Goal: Task Accomplishment & Management: Manage account settings

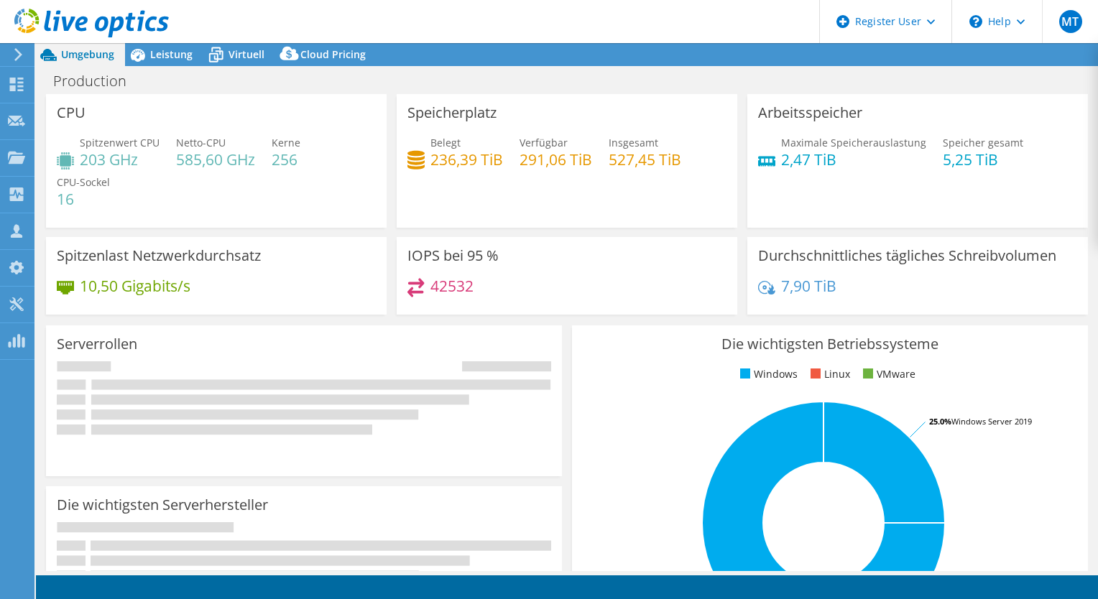
select select "EULondon"
select select "USD"
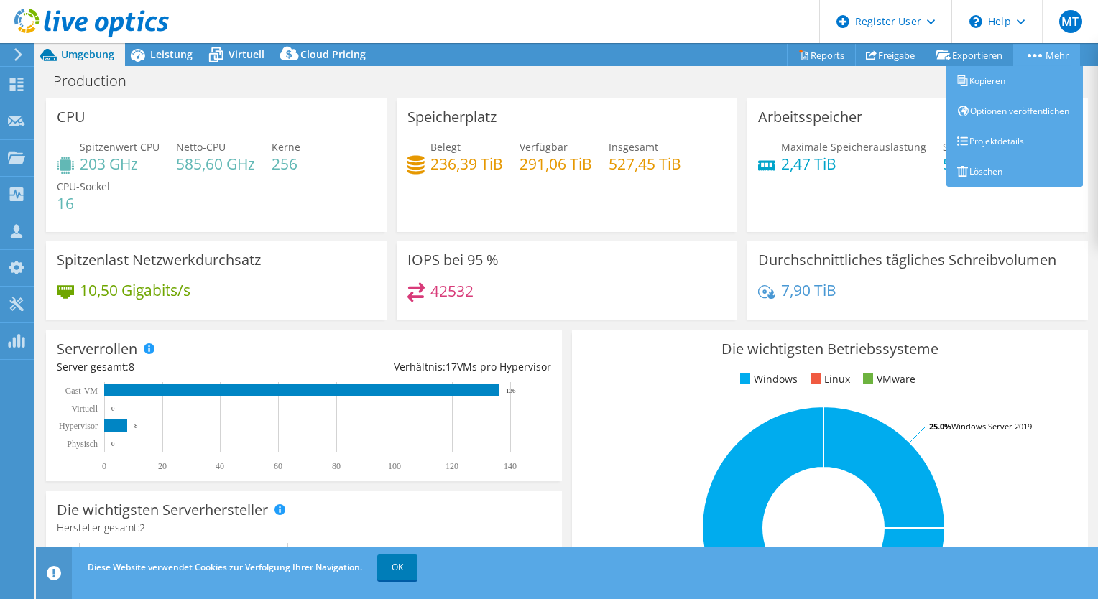
click at [1027, 52] on link "Mehr" at bounding box center [1046, 55] width 67 height 22
click at [986, 157] on link "Projektdetails" at bounding box center [1014, 141] width 136 height 30
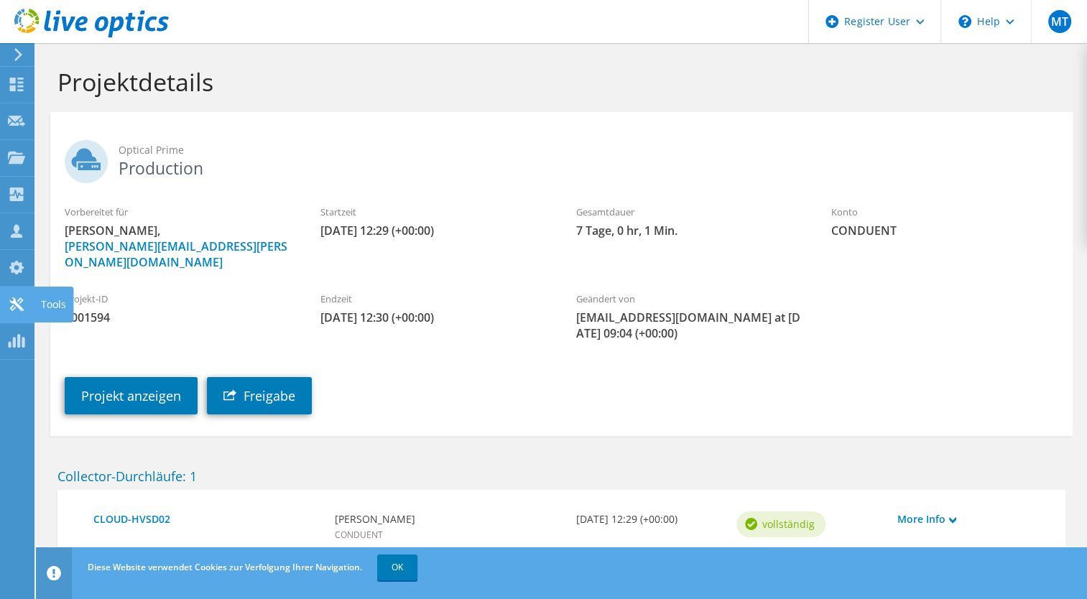
click at [13, 310] on icon at bounding box center [16, 304] width 17 height 14
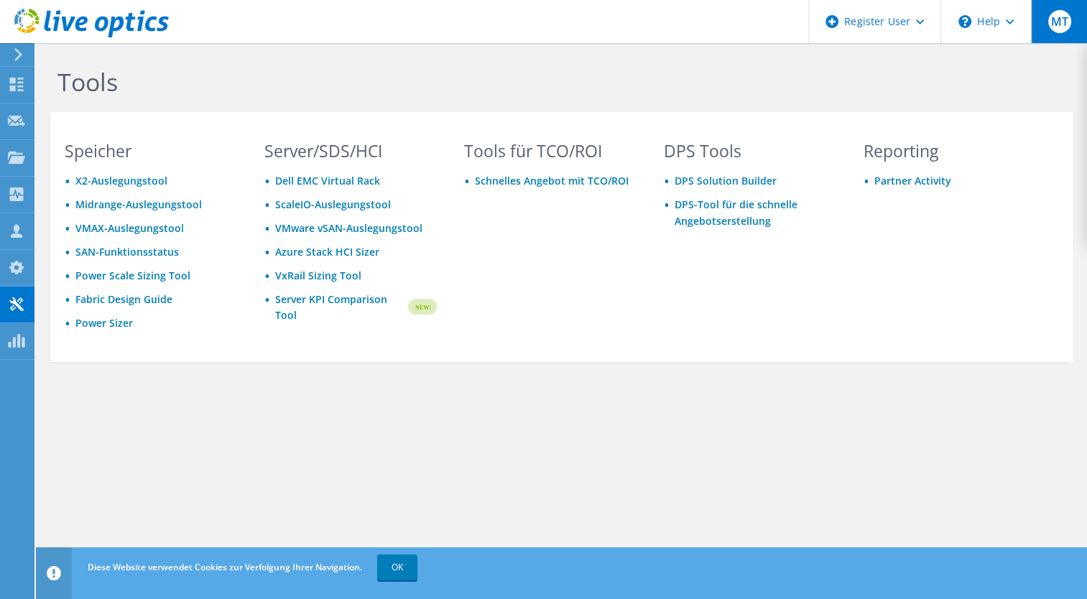
click at [1069, 35] on div "MT" at bounding box center [1059, 21] width 56 height 43
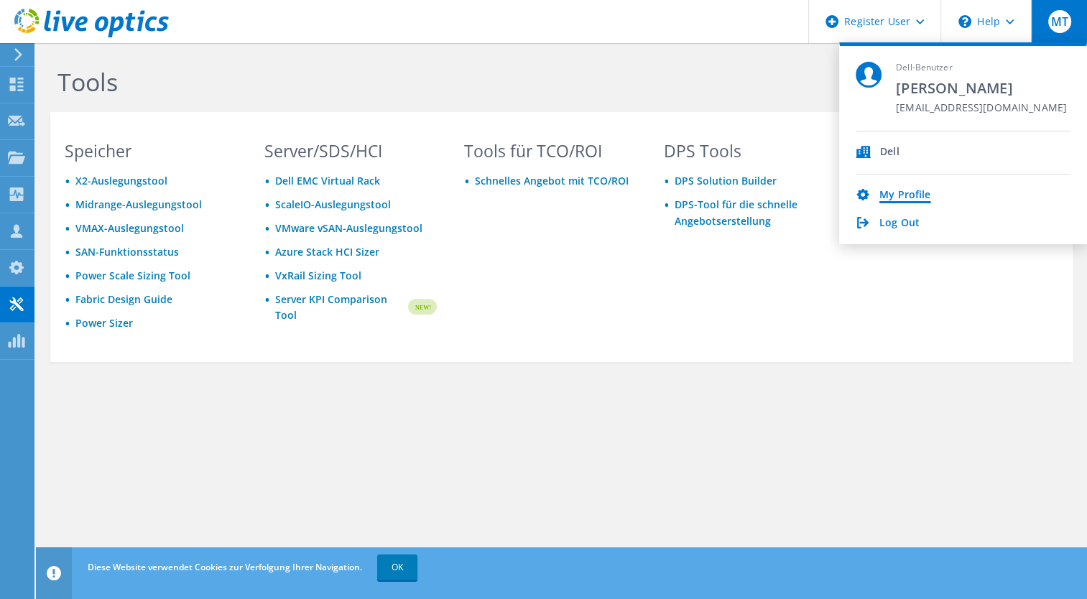
click at [893, 195] on link "My Profile" at bounding box center [904, 196] width 51 height 14
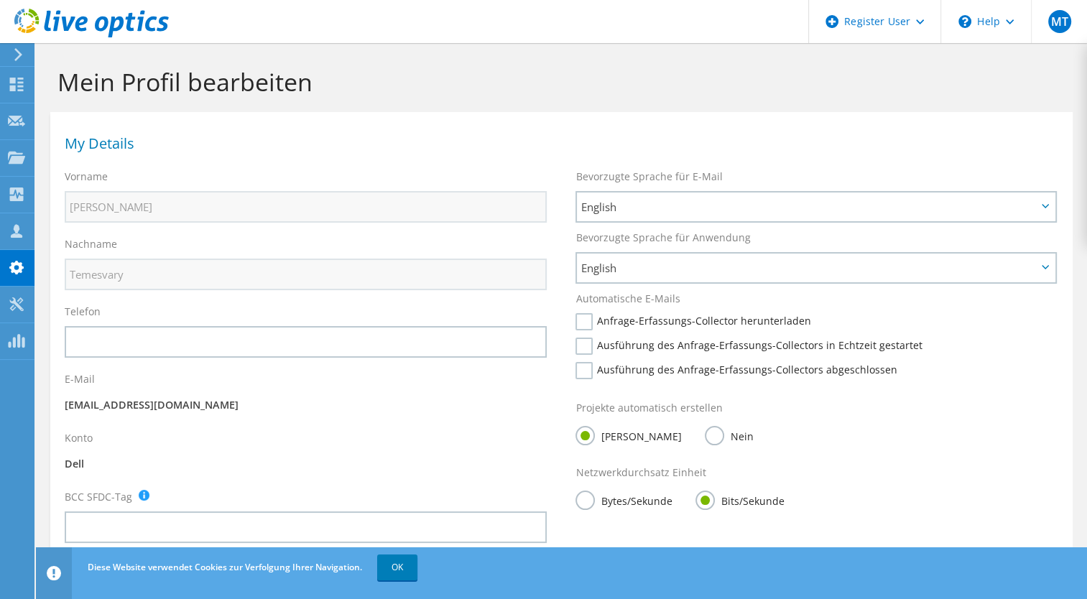
click at [705, 437] on label "Nein" at bounding box center [729, 435] width 48 height 18
click at [0, 0] on input "Nein" at bounding box center [0, 0] width 0 height 0
click at [573, 430] on div "Projekte automatisch erstellen Ja Nein" at bounding box center [816, 426] width 511 height 65
click at [583, 437] on label "Ja" at bounding box center [628, 435] width 106 height 18
click at [0, 0] on input "Ja" at bounding box center [0, 0] width 0 height 0
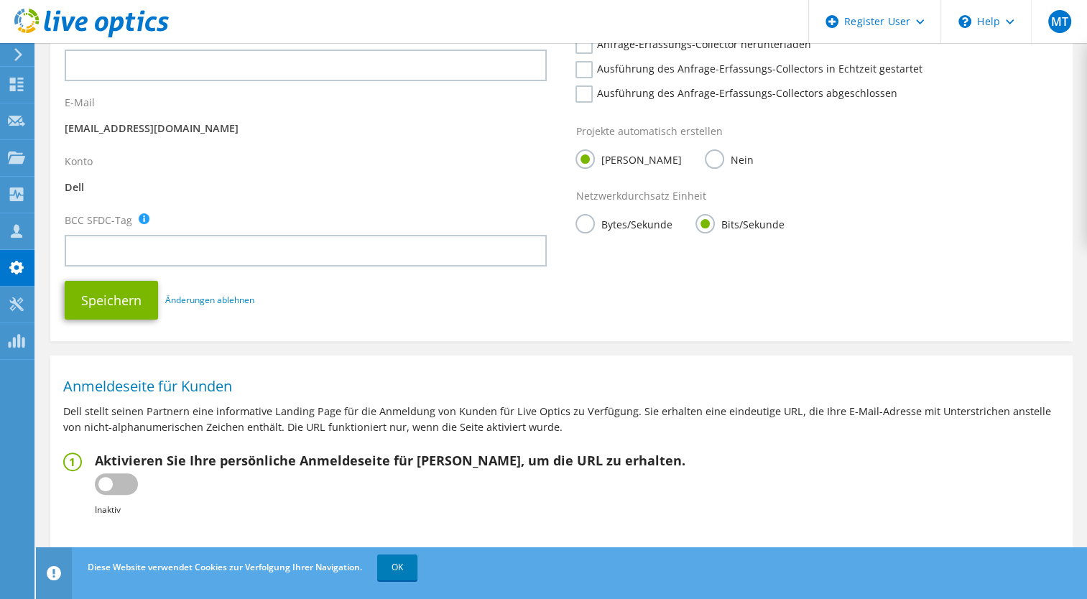
scroll to position [279, 0]
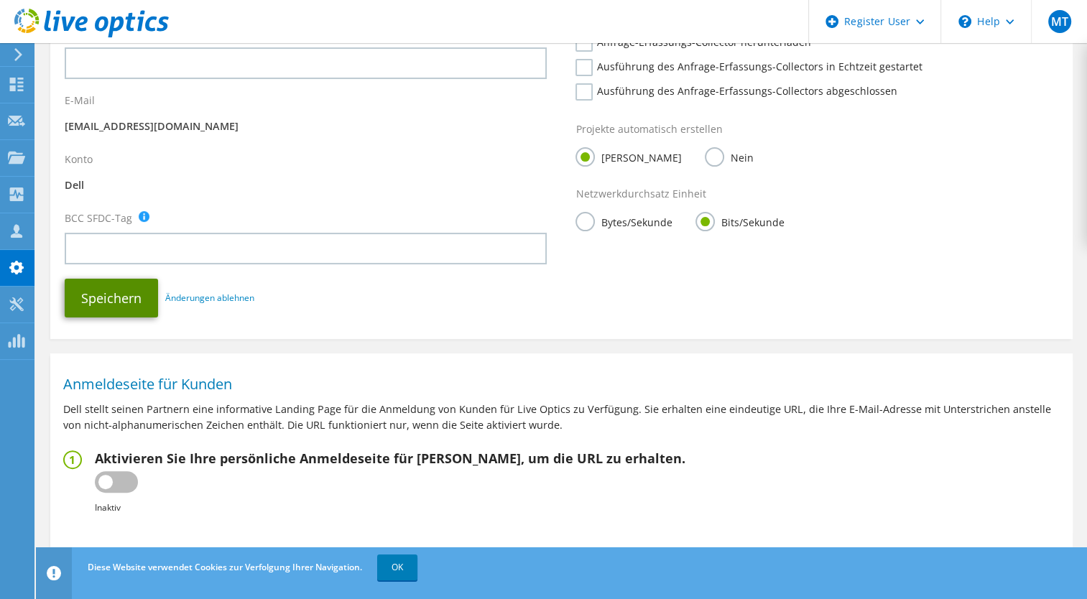
click at [108, 293] on button "Speichern" at bounding box center [111, 298] width 93 height 39
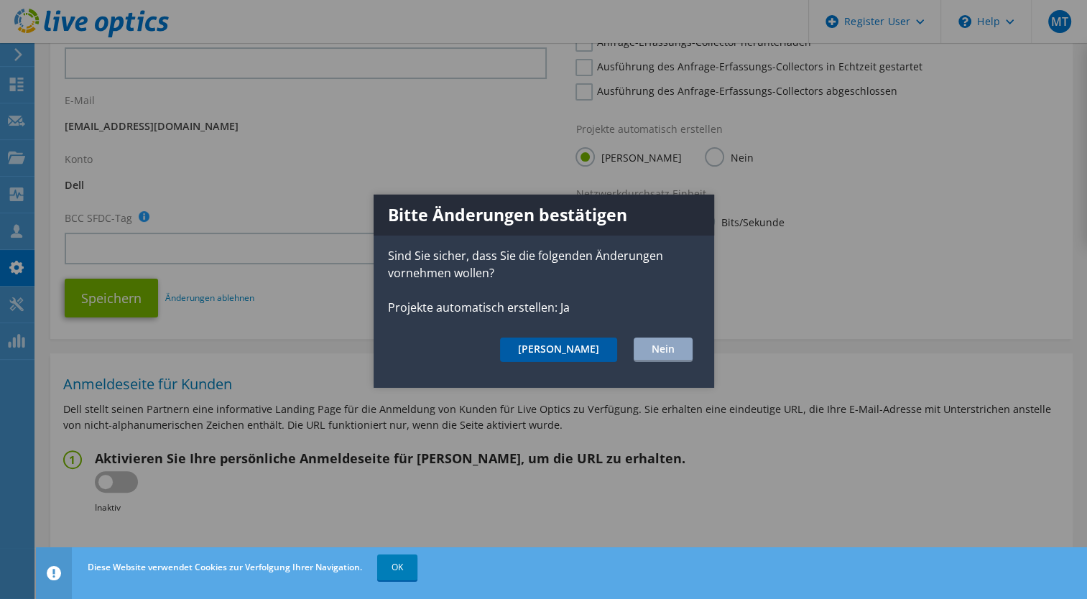
click at [591, 353] on button "Ja" at bounding box center [558, 350] width 117 height 24
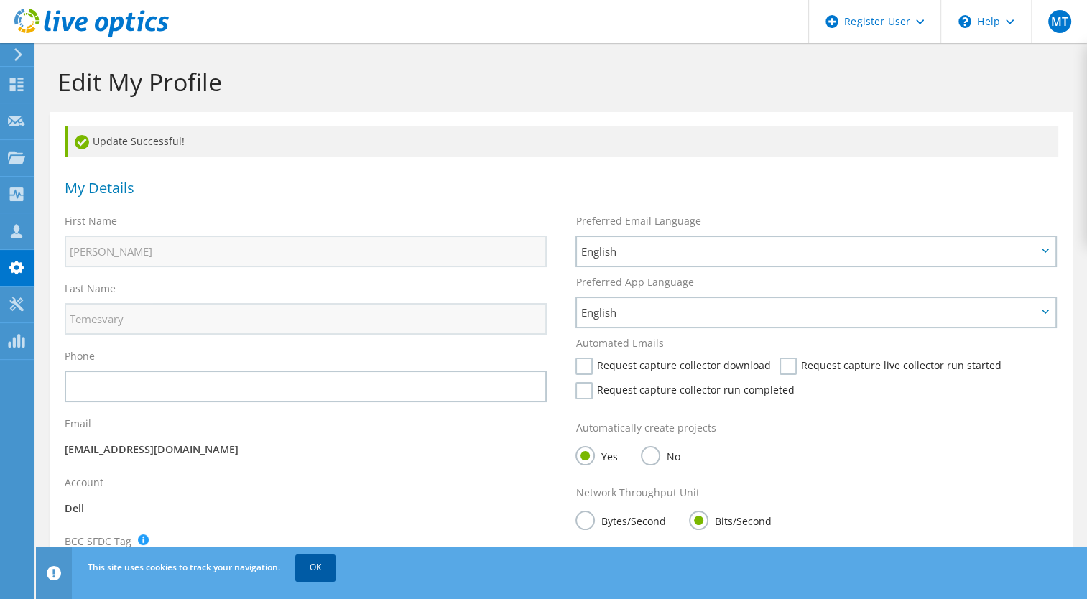
click at [314, 575] on link "OK" at bounding box center [315, 568] width 40 height 26
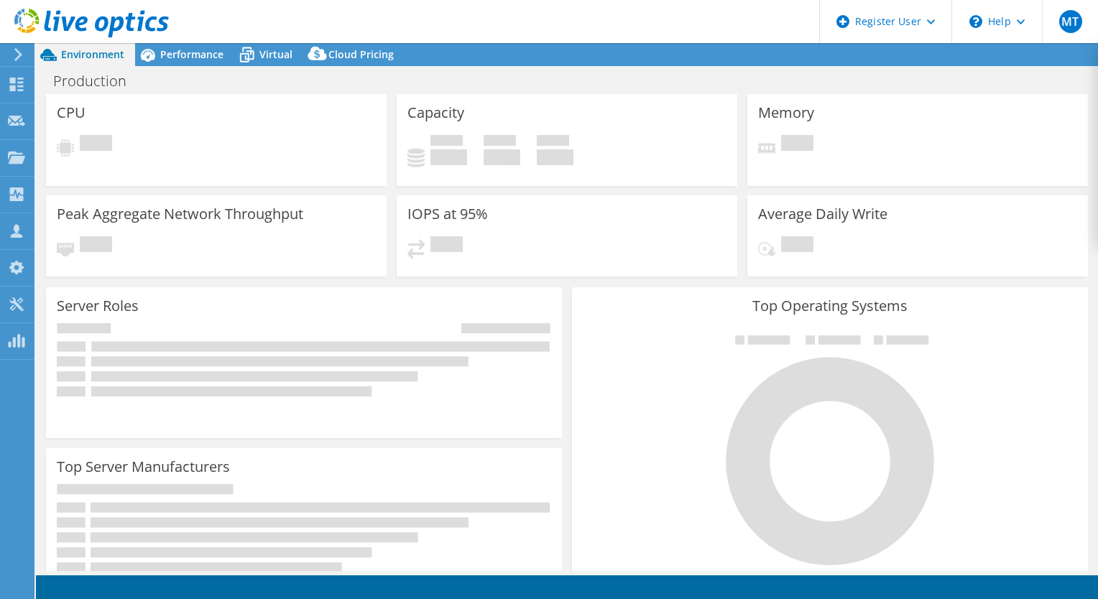
select select "EULondon"
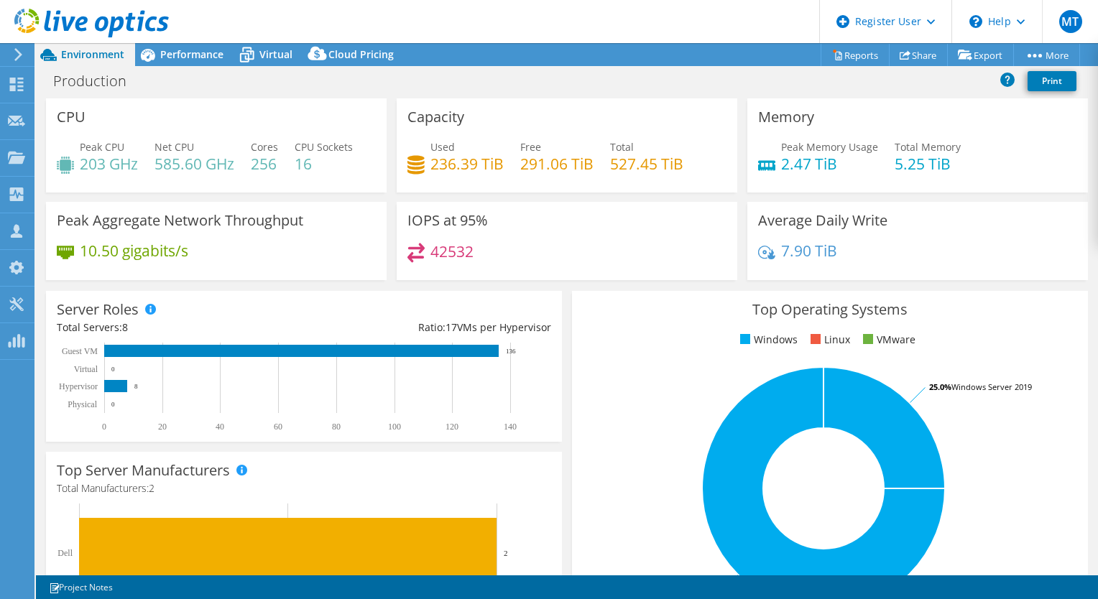
drag, startPoint x: 136, startPoint y: 210, endPoint x: 188, endPoint y: 274, distance: 82.2
click at [188, 274] on div "CPU Peak CPU 203 GHz Net CPU 585.60 GHz Cores 256 CPU Sockets 16 Capacity Used …" at bounding box center [567, 193] width 1052 height 191
